Goal: Task Accomplishment & Management: Manage account settings

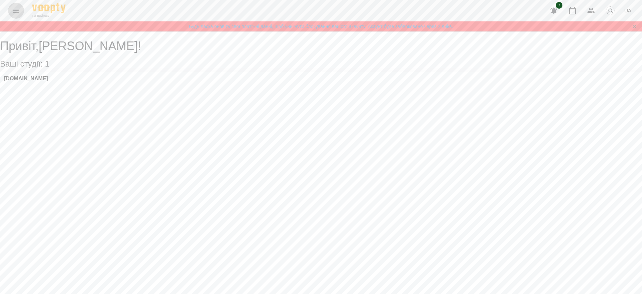
click at [11, 9] on button "Menu" at bounding box center [16, 11] width 16 height 16
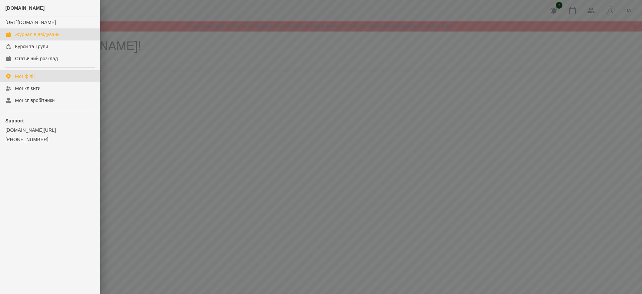
click at [34, 38] on div "Журнал відвідувань" at bounding box center [37, 34] width 44 height 7
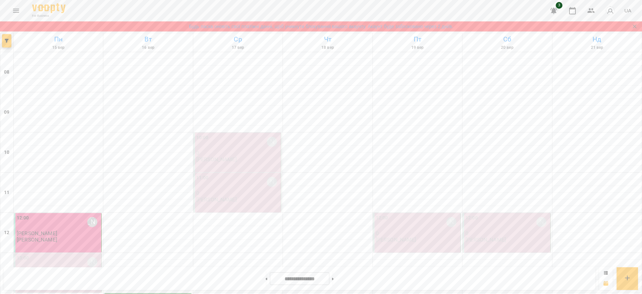
scroll to position [293, 0]
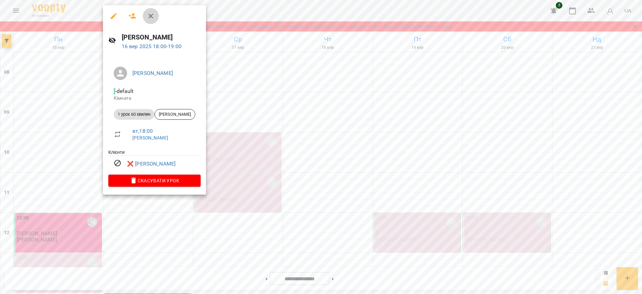
click at [150, 18] on icon "button" at bounding box center [151, 16] width 8 height 8
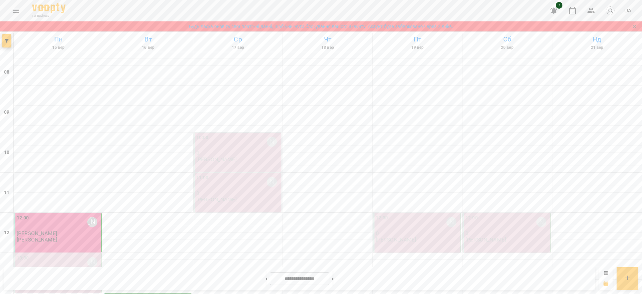
scroll to position [209, 0]
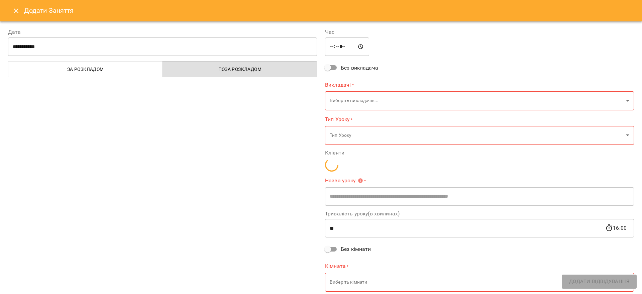
type input "**********"
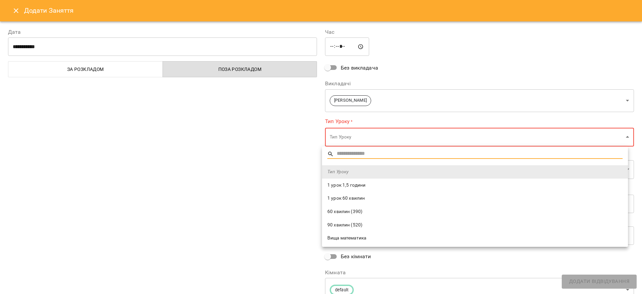
click at [367, 194] on li "1 урок 60 хвилин" at bounding box center [475, 198] width 306 height 13
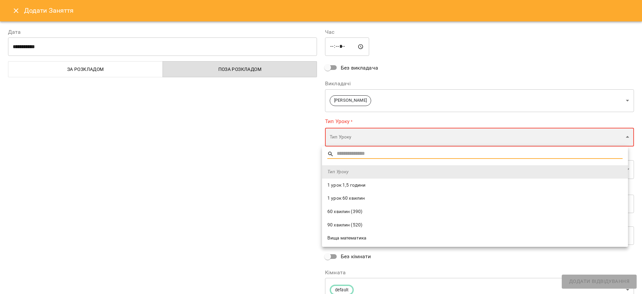
type input "**********"
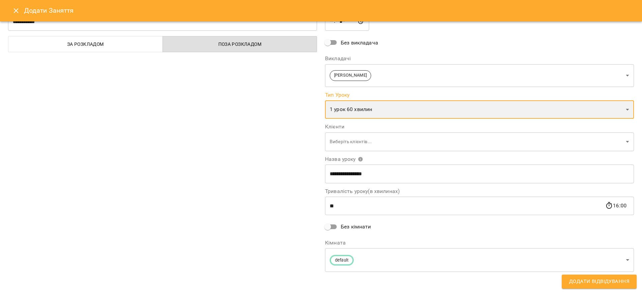
scroll to position [26, 0]
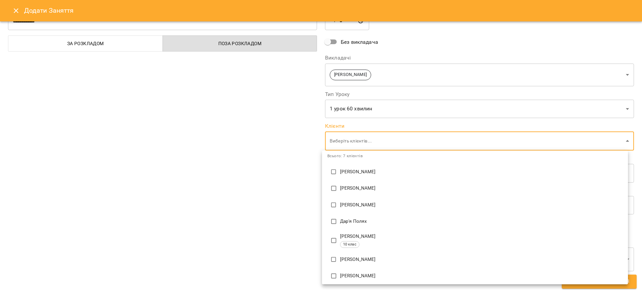
scroll to position [32, 0]
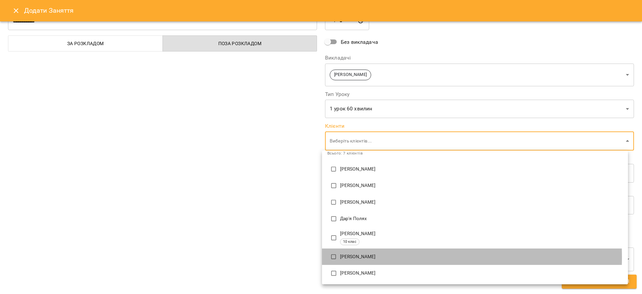
click at [350, 258] on p "[PERSON_NAME]" at bounding box center [481, 257] width 283 height 7
type input "**********"
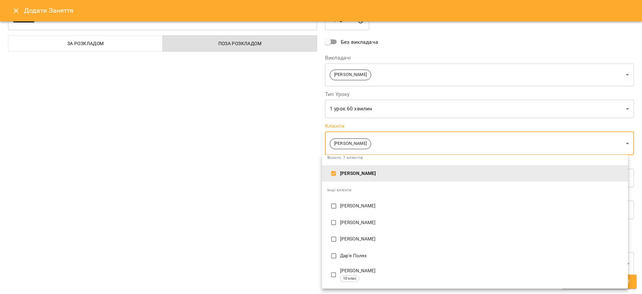
click at [289, 210] on div at bounding box center [321, 147] width 642 height 294
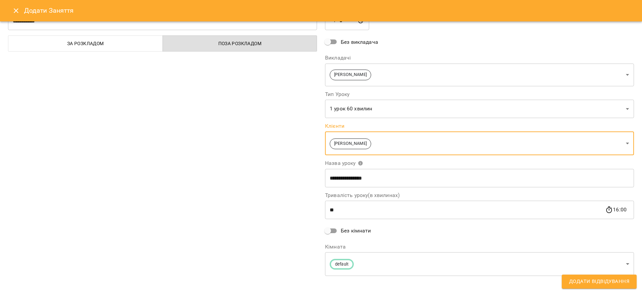
click at [567, 277] on button "Додати Відвідування" at bounding box center [599, 282] width 75 height 14
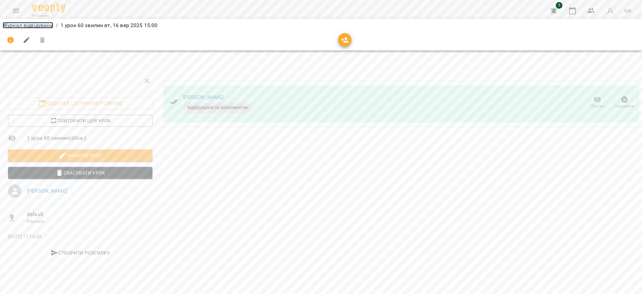
click at [13, 23] on link "Журнал відвідувань" at bounding box center [28, 25] width 51 height 6
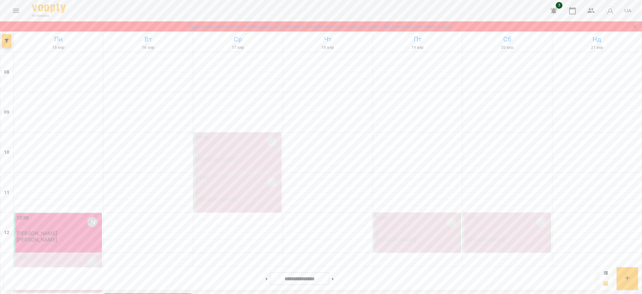
click at [237, 138] on div "10:00 [PERSON_NAME]" at bounding box center [237, 141] width 83 height 15
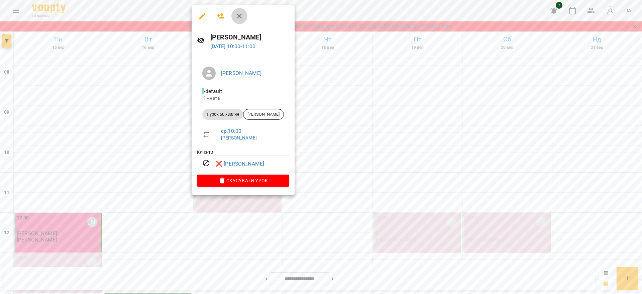
click at [236, 14] on button "button" at bounding box center [240, 16] width 16 height 16
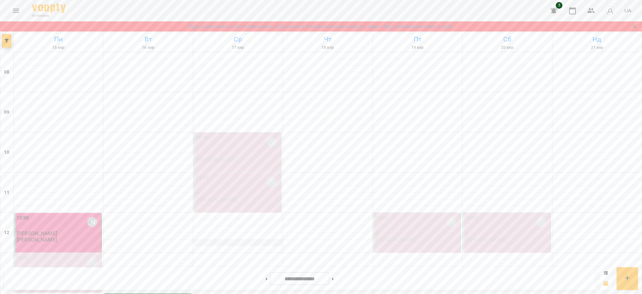
scroll to position [209, 0]
click at [639, 28] on button "Закрити сповіщення" at bounding box center [634, 26] width 9 height 9
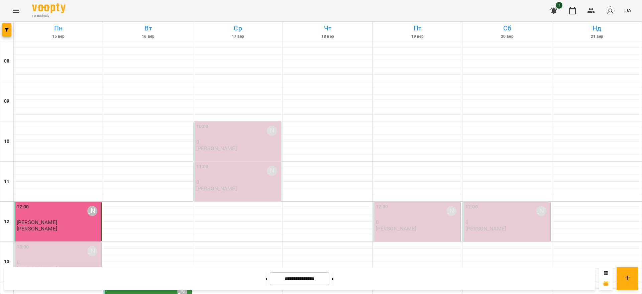
scroll to position [42, 0]
click at [235, 123] on div "10:00 [PERSON_NAME]" at bounding box center [237, 130] width 83 height 15
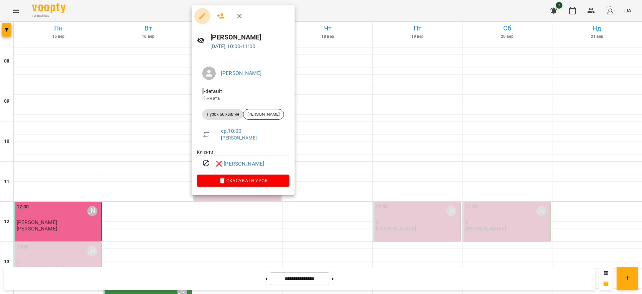
click at [202, 16] on icon "button" at bounding box center [202, 16] width 6 height 6
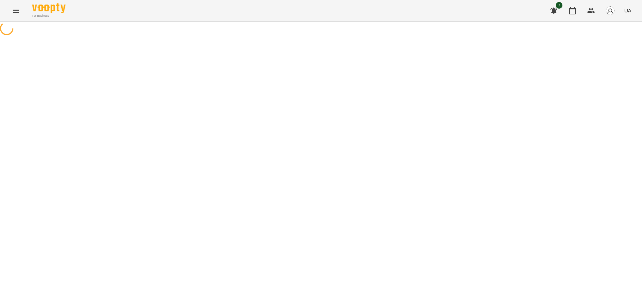
select select "**********"
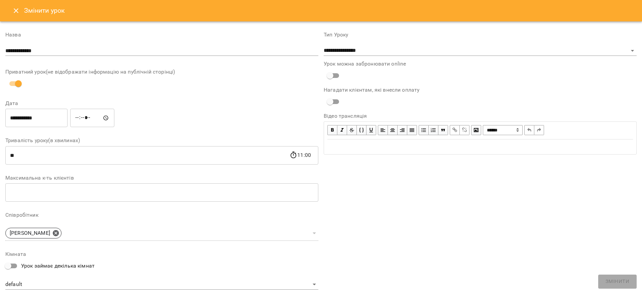
click at [13, 13] on icon "Close" at bounding box center [16, 11] width 8 height 8
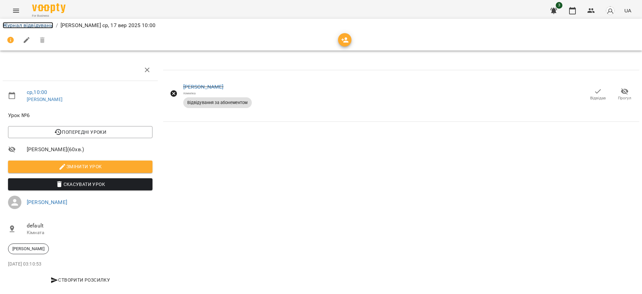
click at [42, 26] on link "Журнал відвідувань" at bounding box center [28, 25] width 51 height 6
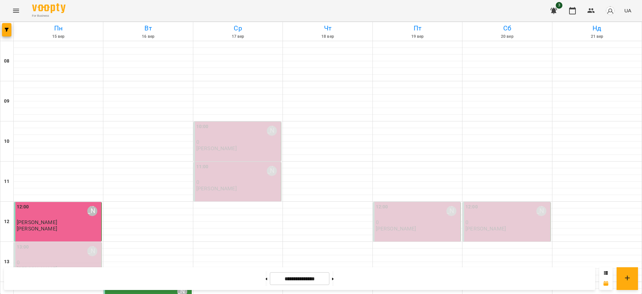
scroll to position [251, 0]
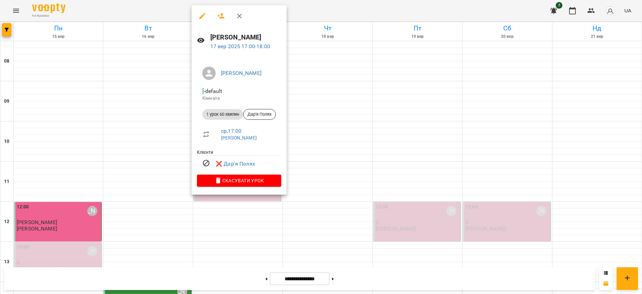
click at [242, 17] on icon "button" at bounding box center [240, 16] width 8 height 8
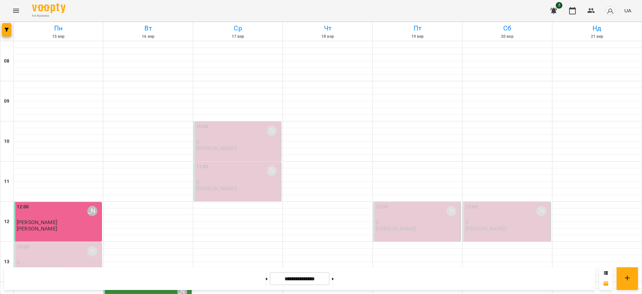
scroll to position [42, 0]
click at [265, 123] on div "10:00 [PERSON_NAME] 0 [PERSON_NAME]" at bounding box center [237, 137] width 83 height 28
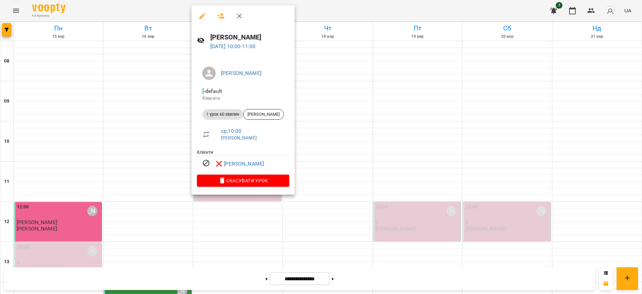
click at [241, 20] on button "button" at bounding box center [240, 16] width 16 height 16
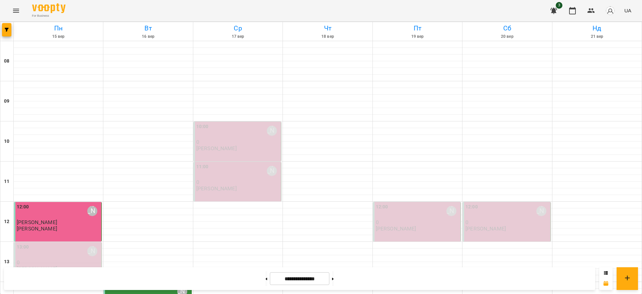
click at [222, 163] on div "11:00 [PERSON_NAME]" at bounding box center [237, 171] width 83 height 16
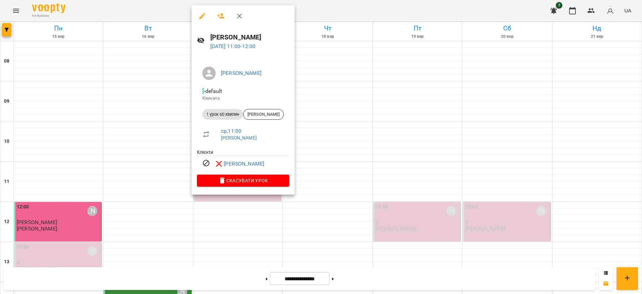
click at [240, 14] on icon "button" at bounding box center [240, 16] width 8 height 8
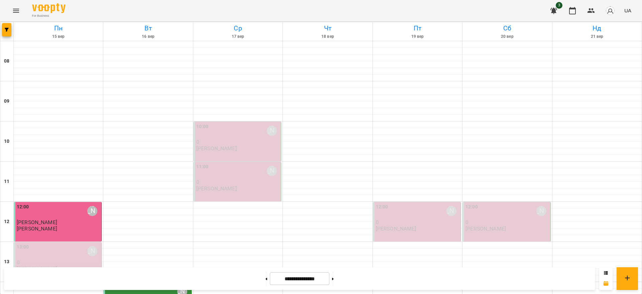
scroll to position [167, 0]
